Goal: Task Accomplishment & Management: Complete application form

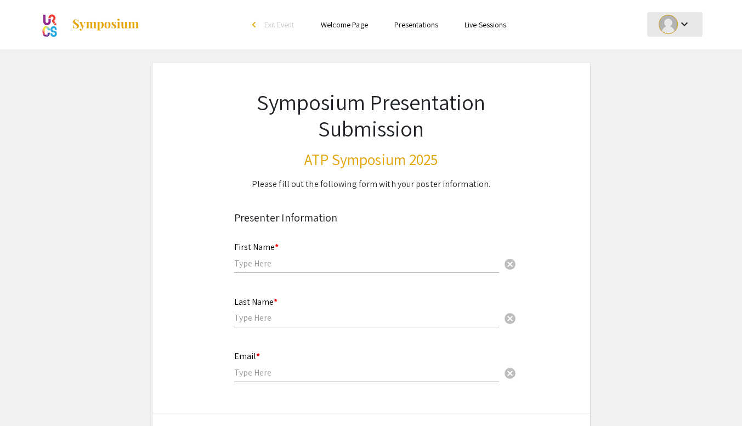
click at [666, 25] on div at bounding box center [668, 24] width 19 height 19
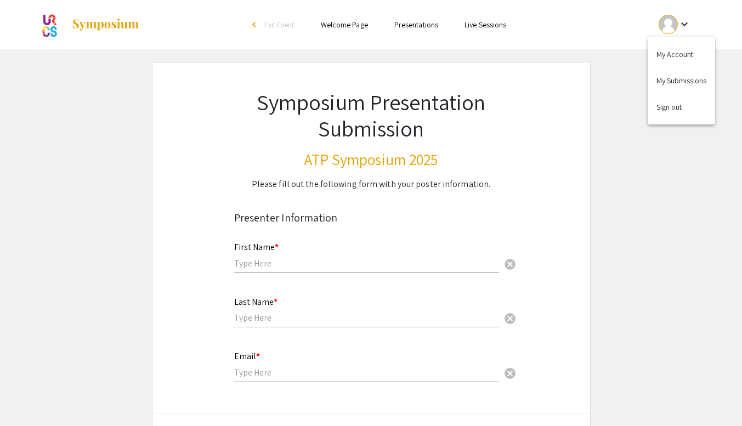
click at [666, 25] on div at bounding box center [371, 213] width 742 height 426
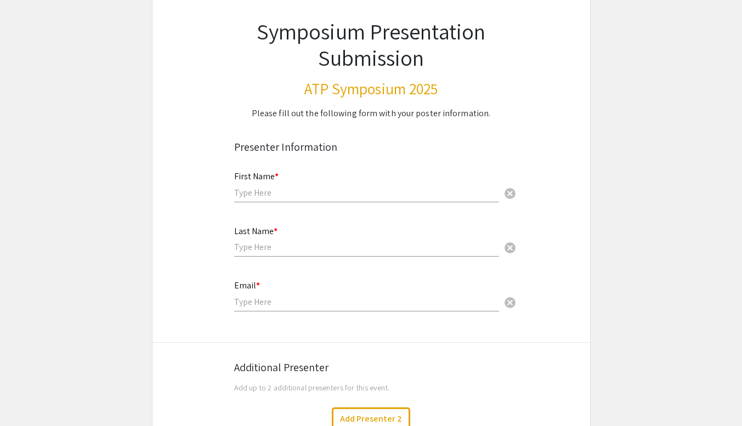
scroll to position [75, 0]
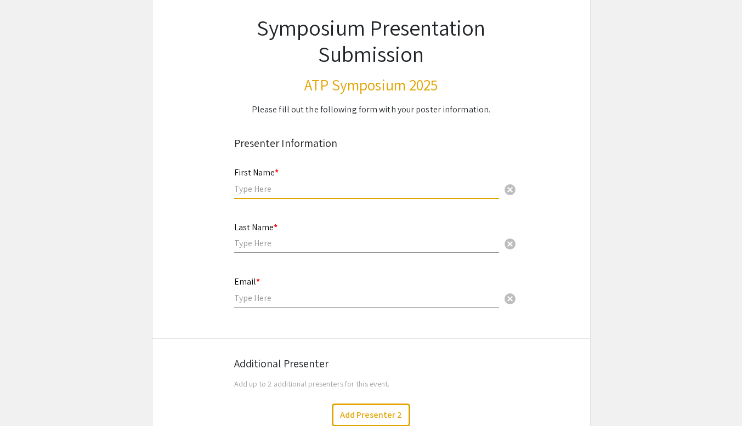
click at [266, 188] on input "text" at bounding box center [366, 189] width 265 height 12
type input "Levi"
type input "[PERSON_NAME]"
type input "[EMAIL_ADDRESS][DOMAIN_NAME]"
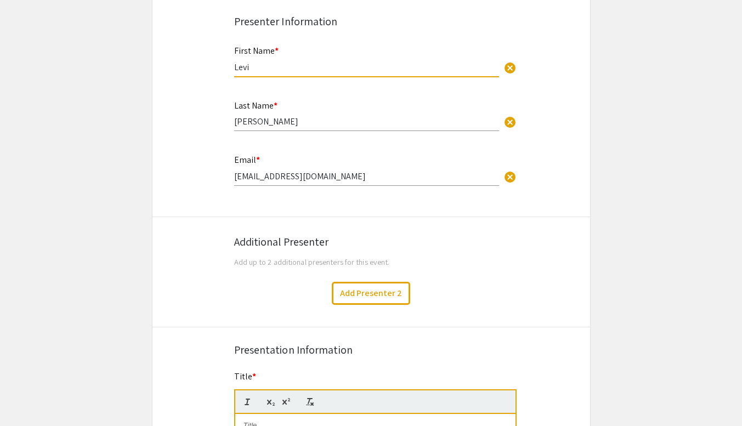
scroll to position [202, 0]
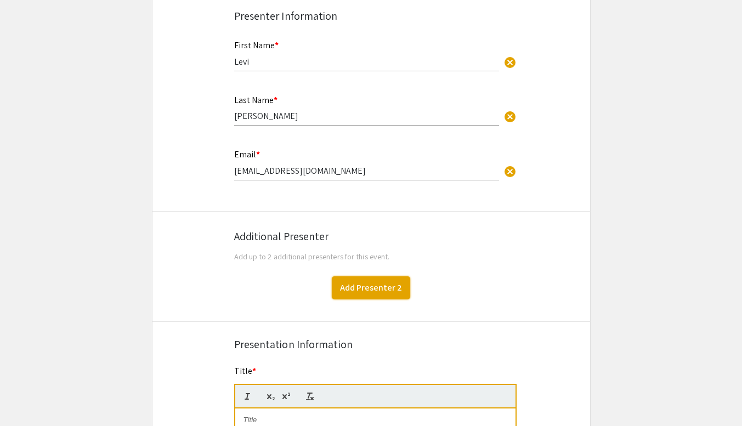
click at [365, 289] on button "Add Presenter 2" at bounding box center [371, 287] width 78 height 23
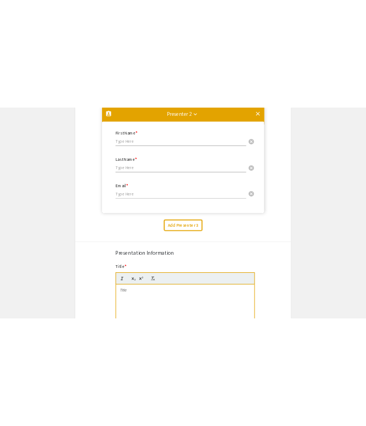
scroll to position [333, 0]
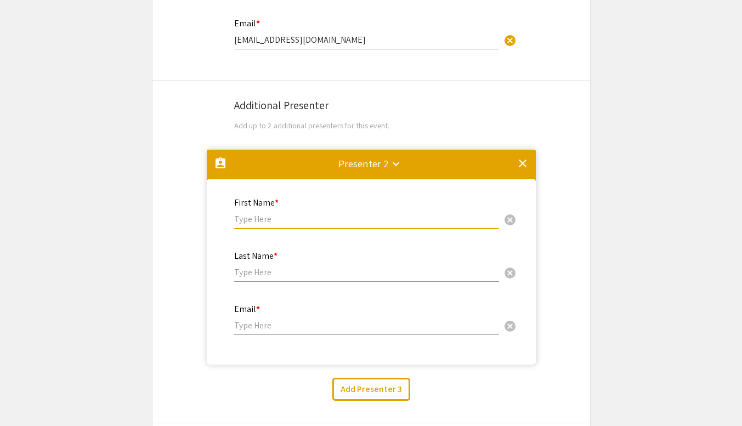
click at [281, 217] on input "text" at bounding box center [366, 219] width 265 height 12
type input "Bryce"
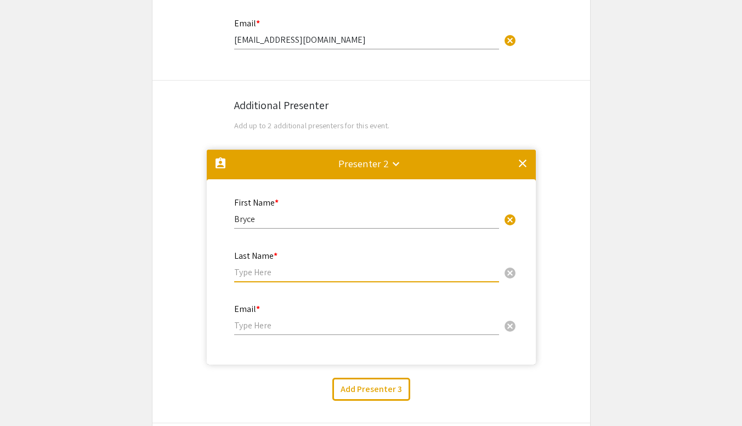
click at [268, 273] on input "text" at bounding box center [366, 273] width 265 height 12
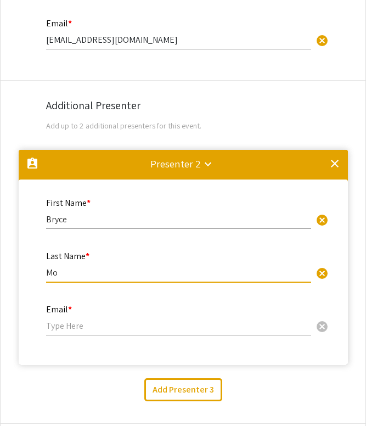
click at [94, 275] on input "Mo" at bounding box center [178, 273] width 265 height 12
type input "[PERSON_NAME]"
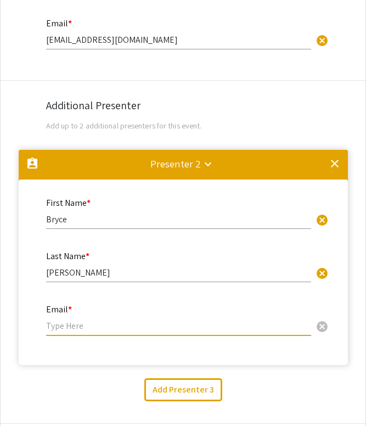
click at [83, 326] on input "email" at bounding box center [178, 326] width 265 height 12
paste input "@[DOMAIN_NAME]"
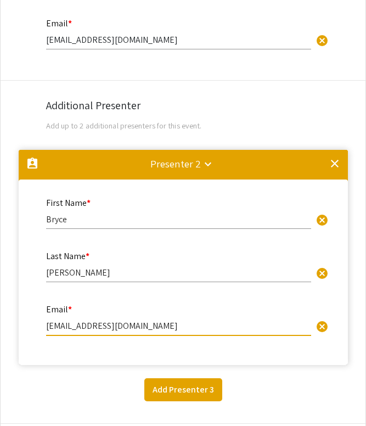
type input "[EMAIL_ADDRESS][DOMAIN_NAME]"
click at [191, 388] on button "Add Presenter 3" at bounding box center [183, 389] width 78 height 23
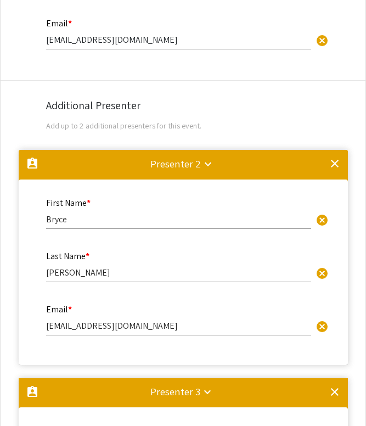
scroll to position [712, 0]
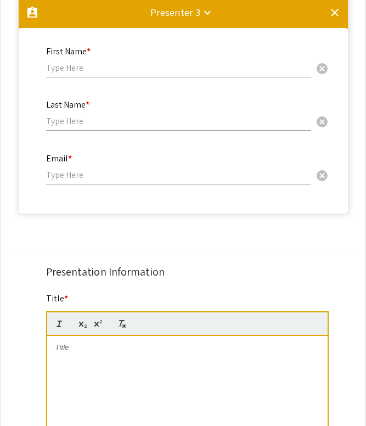
click at [73, 70] on input "text" at bounding box center [178, 68] width 265 height 12
type input "[PERSON_NAME]"
drag, startPoint x: 63, startPoint y: 124, endPoint x: 92, endPoint y: 123, distance: 29.6
click at [63, 124] on input "text" at bounding box center [178, 121] width 265 height 12
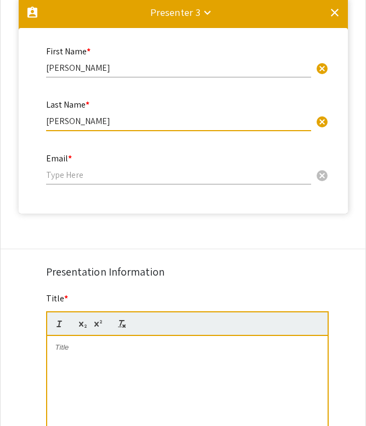
type input "[PERSON_NAME]"
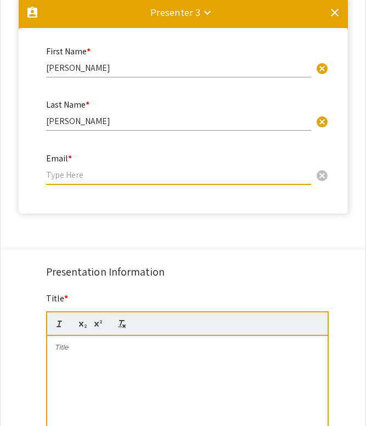
click at [81, 179] on input "email" at bounding box center [178, 175] width 265 height 12
paste input "@[DOMAIN_NAME]"
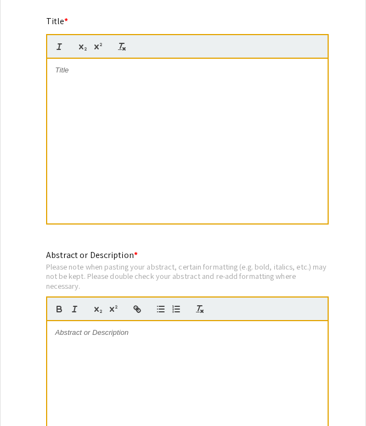
scroll to position [988, 0]
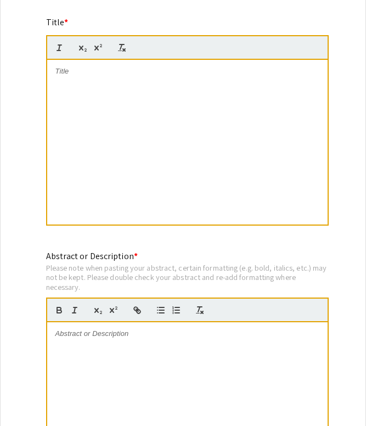
type input "[EMAIL_ADDRESS][DOMAIN_NAME]"
click at [154, 76] on p at bounding box center [187, 71] width 264 height 10
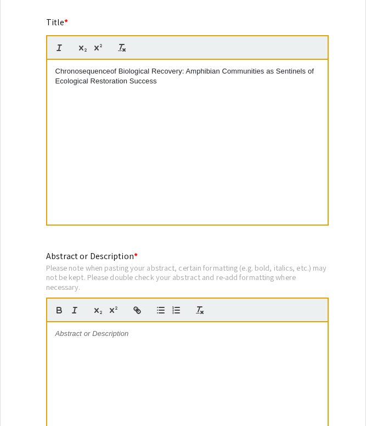
click at [109, 71] on p "Chronosequenceof Biological Recovery: Amphibian Communities as Sentinels of Eco…" at bounding box center [187, 76] width 264 height 20
click at [225, 93] on div "Chronosequence of Biological Recovery: Amphibian Communities as Sentinels of Ec…" at bounding box center [187, 142] width 280 height 165
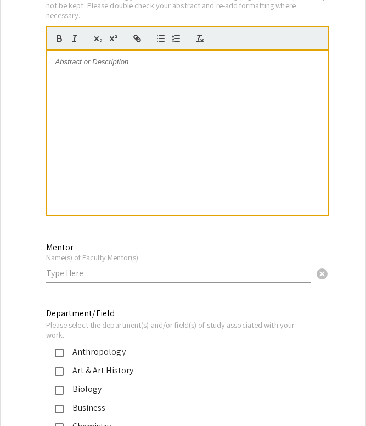
scroll to position [1372, 0]
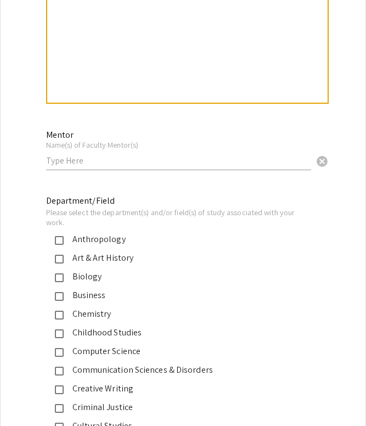
click at [87, 165] on input "text" at bounding box center [178, 161] width 265 height 12
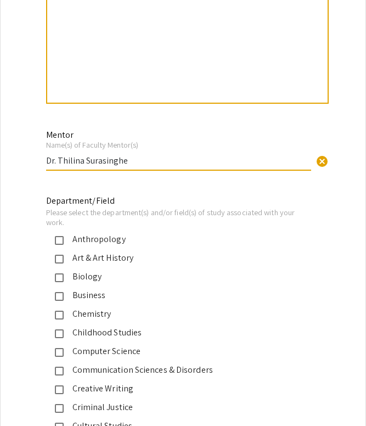
scroll to position [1397, 0]
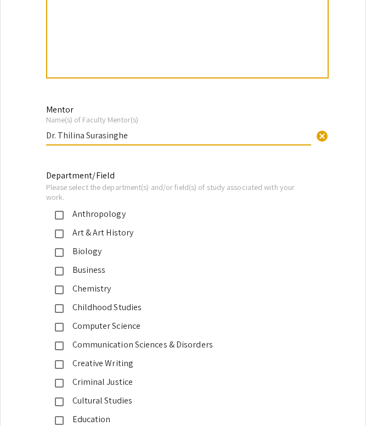
type input "Dr. Thilina Surasinghe"
click at [58, 255] on mat-pseudo-checkbox at bounding box center [59, 252] width 9 height 9
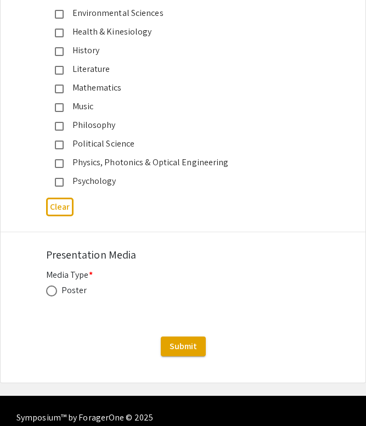
scroll to position [1841, 0]
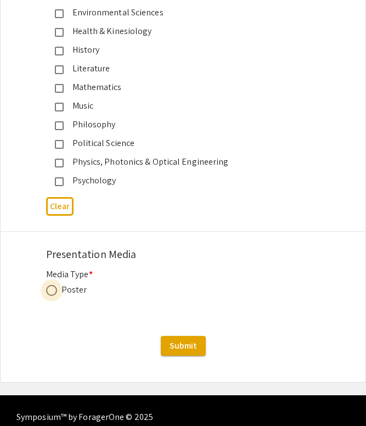
click at [54, 294] on span at bounding box center [51, 290] width 11 height 11
click at [54, 294] on input "radio" at bounding box center [51, 290] width 11 height 11
radio input "true"
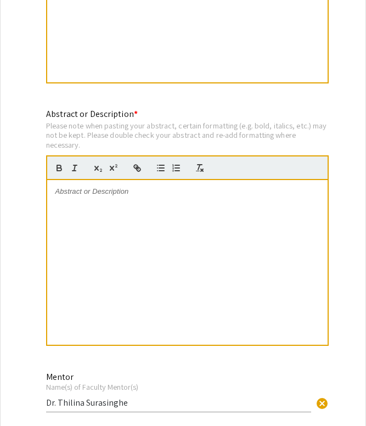
scroll to position [1130, 0]
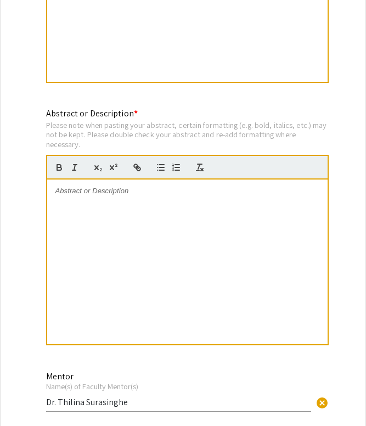
click at [179, 219] on div at bounding box center [187, 261] width 280 height 165
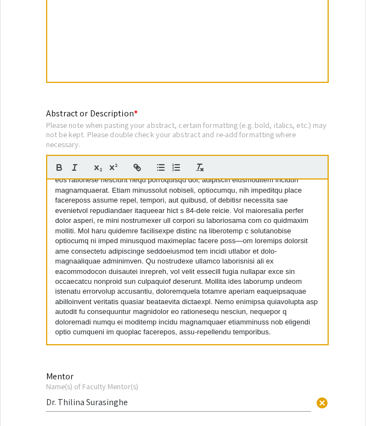
scroll to position [0, 0]
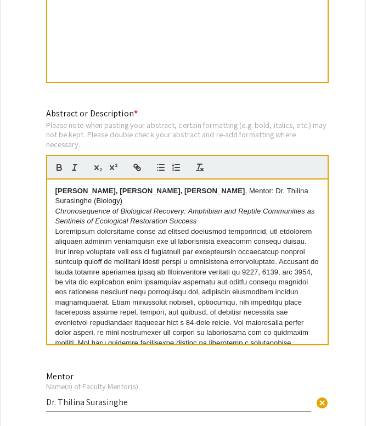
click at [259, 213] on em "Chronosequence of Biological Recovery: Amphibian and Reptile Communities as Sen…" at bounding box center [186, 216] width 262 height 18
click at [239, 257] on p at bounding box center [187, 338] width 264 height 223
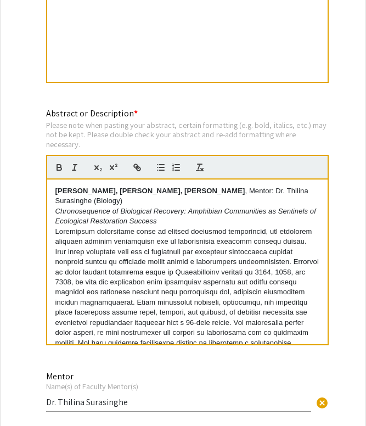
click at [298, 285] on p at bounding box center [187, 338] width 264 height 223
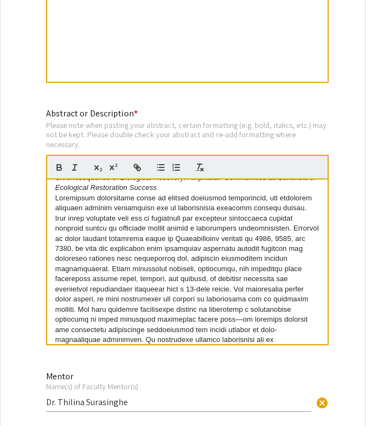
scroll to position [41, 0]
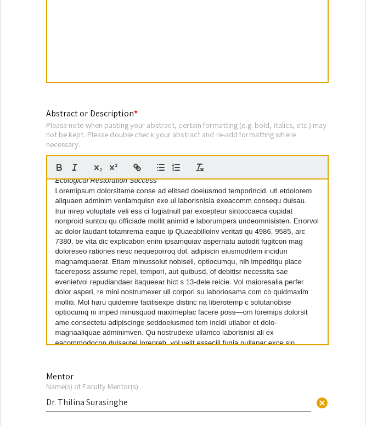
click at [129, 286] on p at bounding box center [187, 297] width 264 height 223
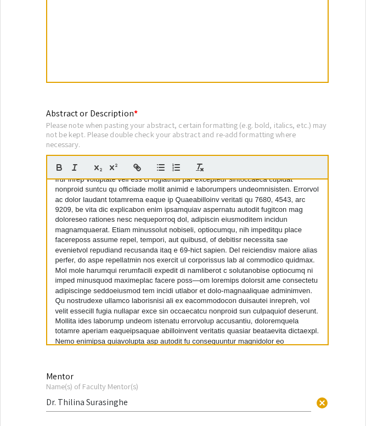
scroll to position [73, 0]
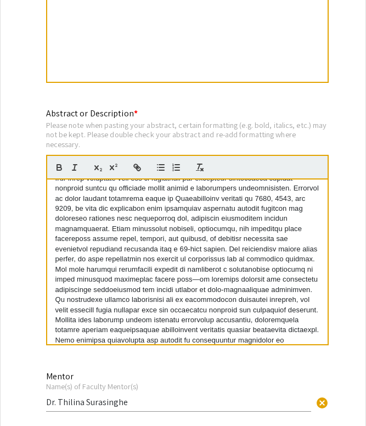
click at [258, 300] on p at bounding box center [187, 264] width 264 height 223
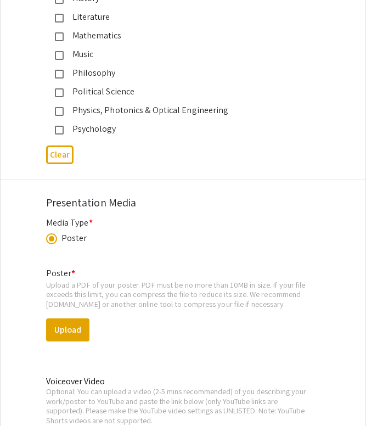
scroll to position [2029, 0]
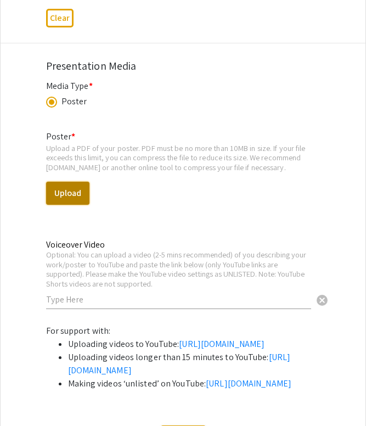
click at [67, 190] on button "Upload" at bounding box center [67, 193] width 43 height 23
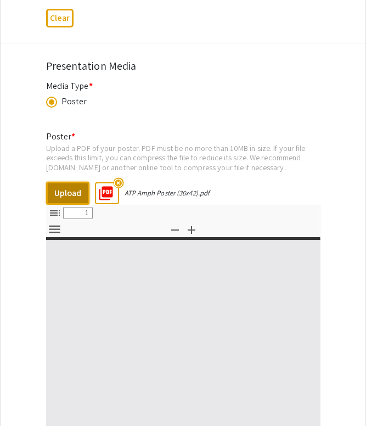
select select "custom"
type input "0"
select select "custom"
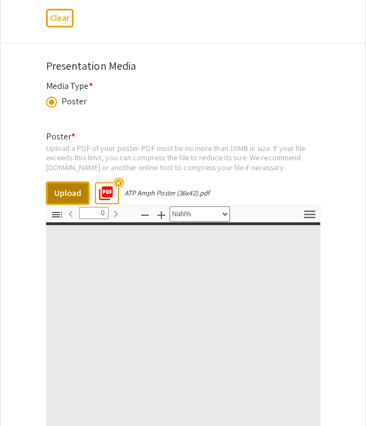
type input "1"
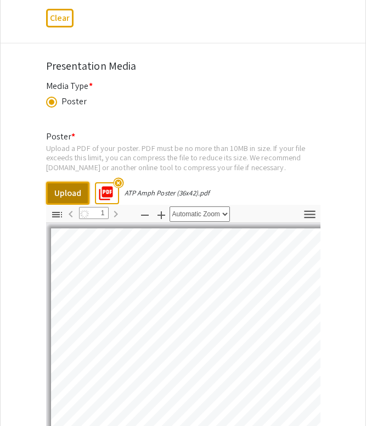
scroll to position [0, 127]
select select "auto"
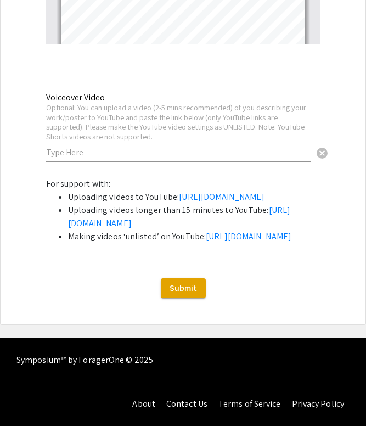
scroll to position [2523, 0]
click at [196, 288] on button "Submit" at bounding box center [183, 288] width 45 height 20
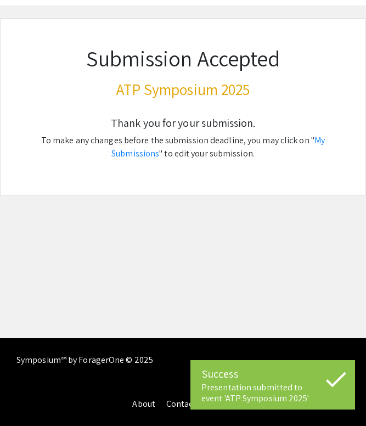
scroll to position [0, 0]
